Goal: Task Accomplishment & Management: Use online tool/utility

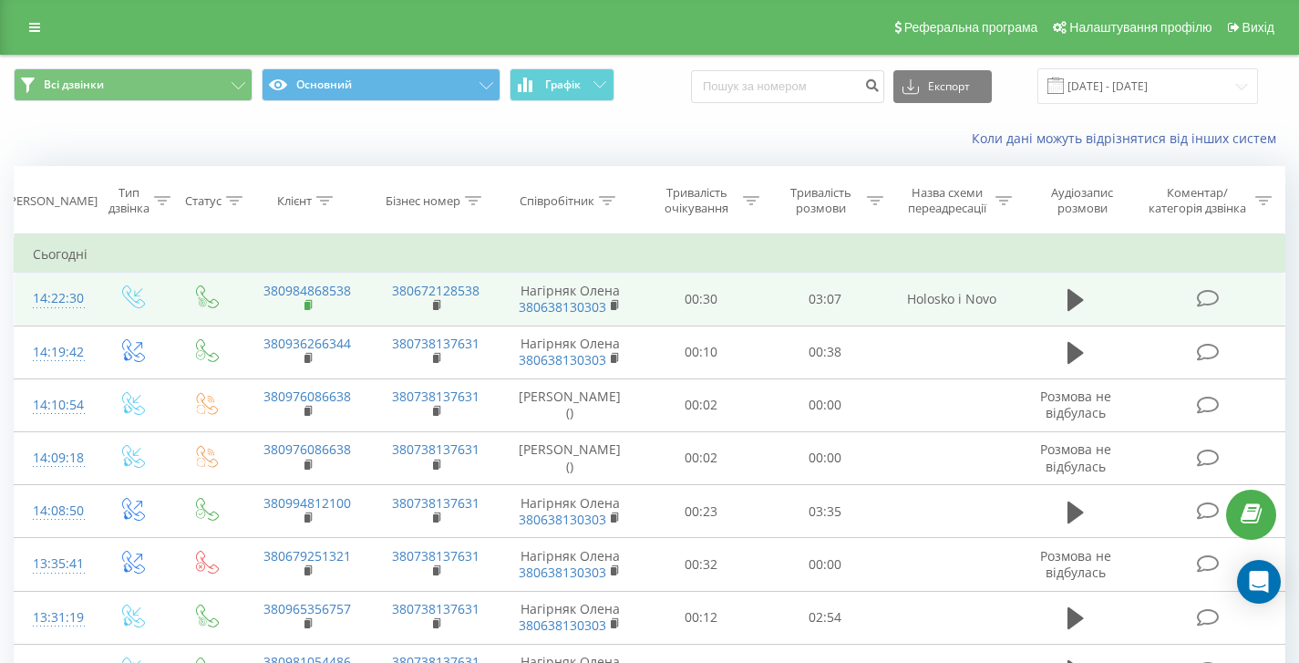
click at [304, 308] on rect at bounding box center [306, 306] width 5 height 8
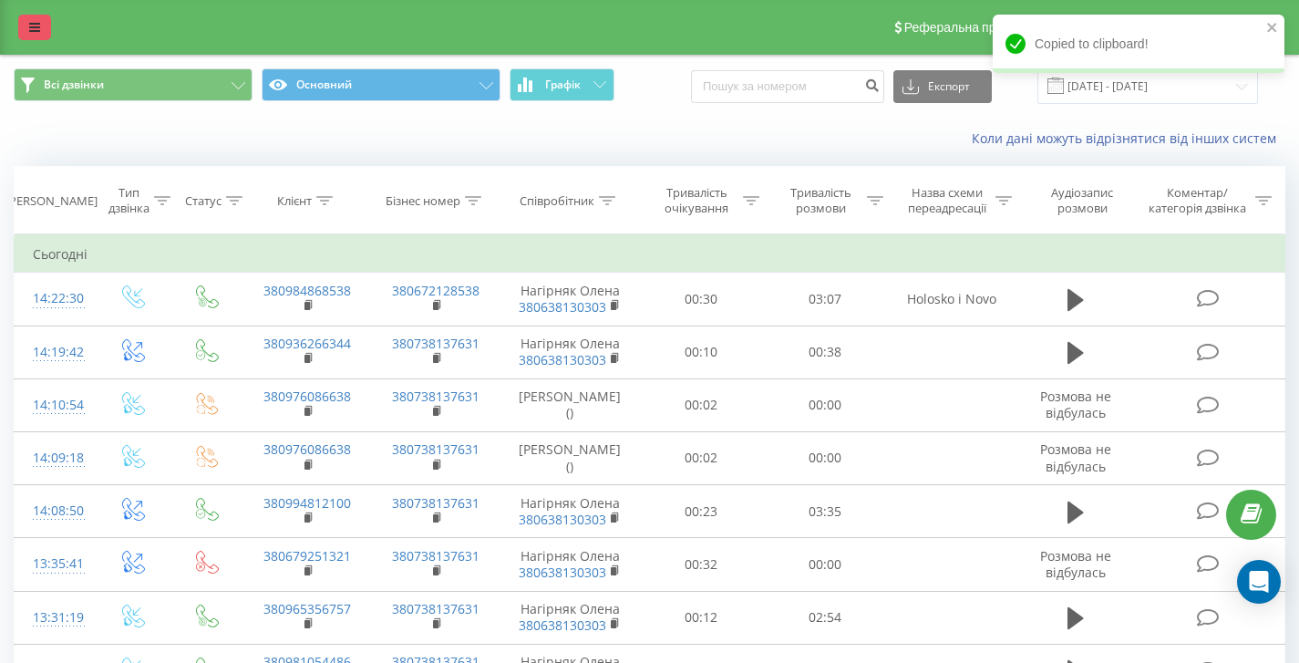
click at [34, 29] on icon at bounding box center [34, 27] width 11 height 13
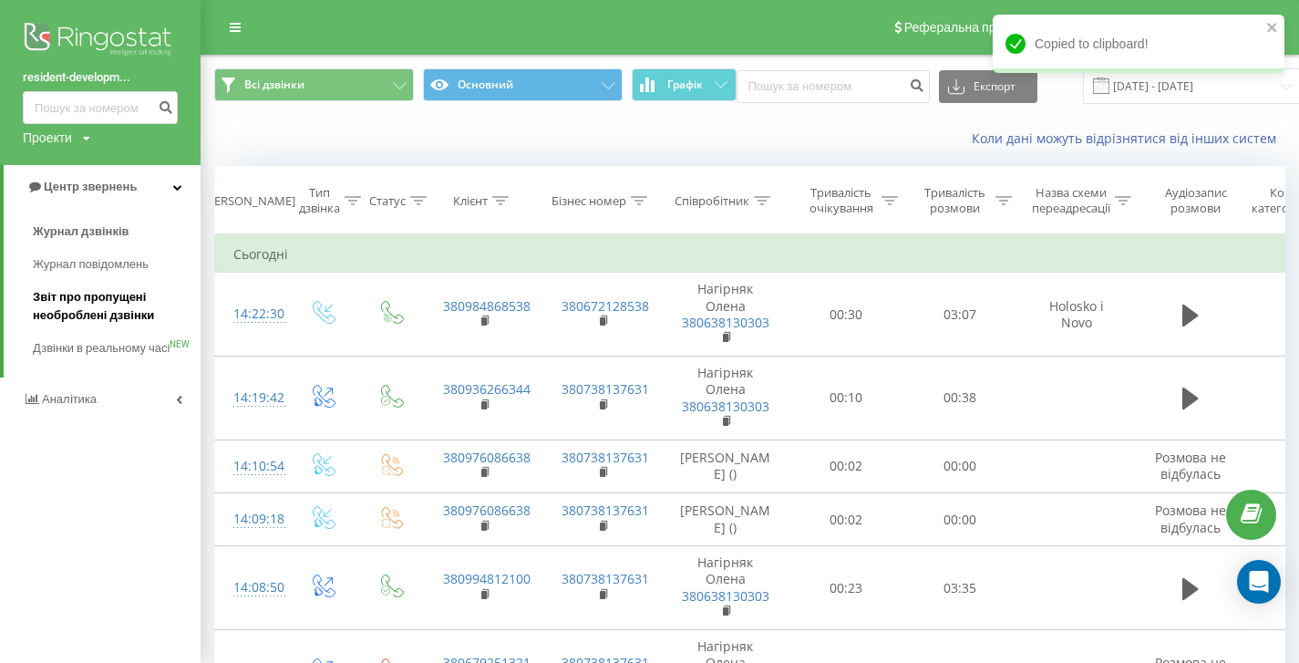
click at [138, 317] on span "Звіт про пропущені необроблені дзвінки" at bounding box center [112, 306] width 159 height 36
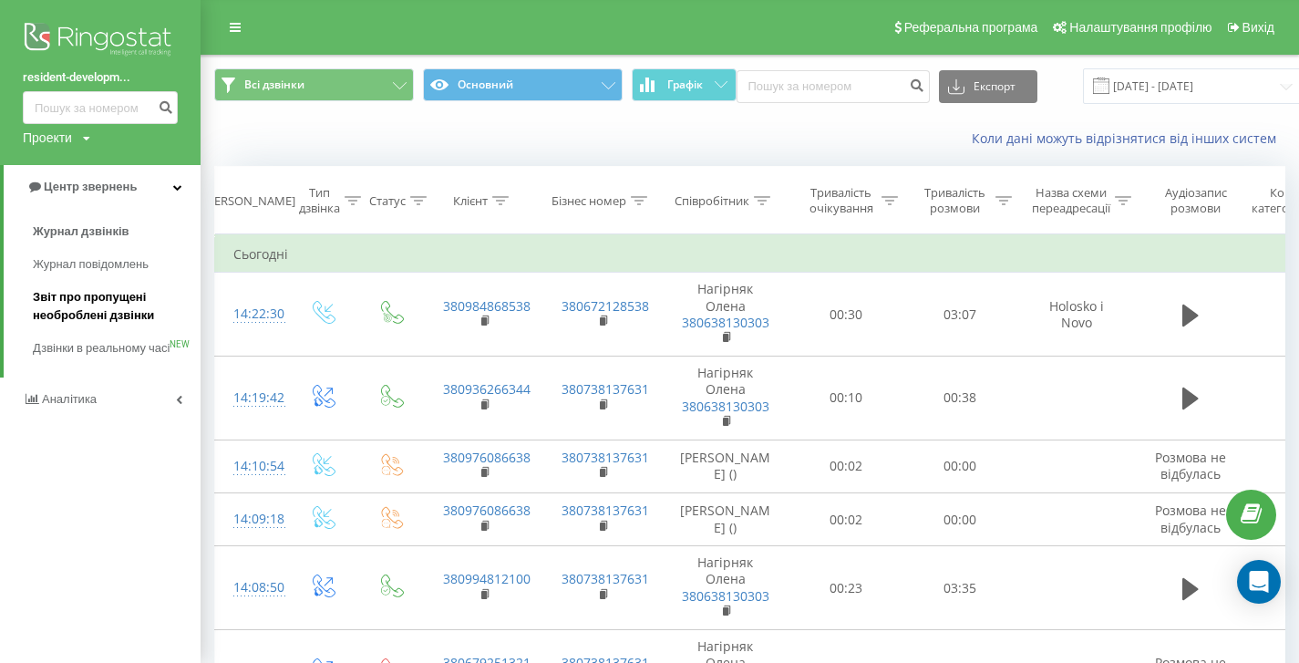
click at [110, 303] on span "Звіт про пропущені необроблені дзвінки" at bounding box center [112, 306] width 159 height 36
